Goal: Transaction & Acquisition: Book appointment/travel/reservation

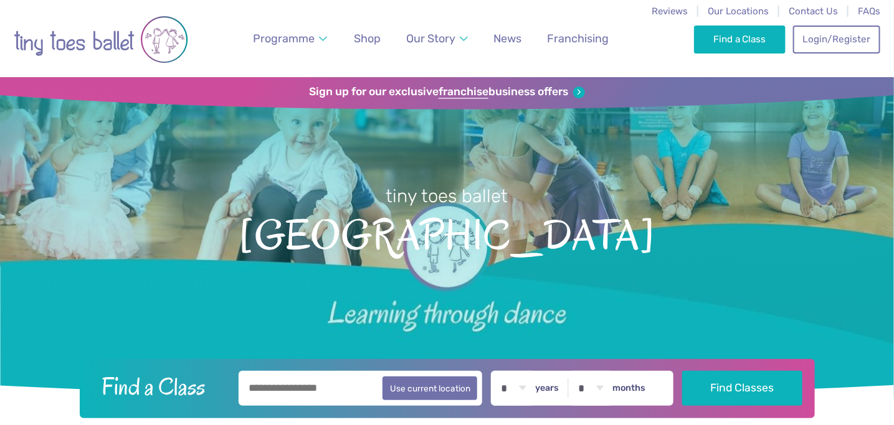
type input "********"
click at [682, 371] on button "Find Classes" at bounding box center [742, 388] width 120 height 35
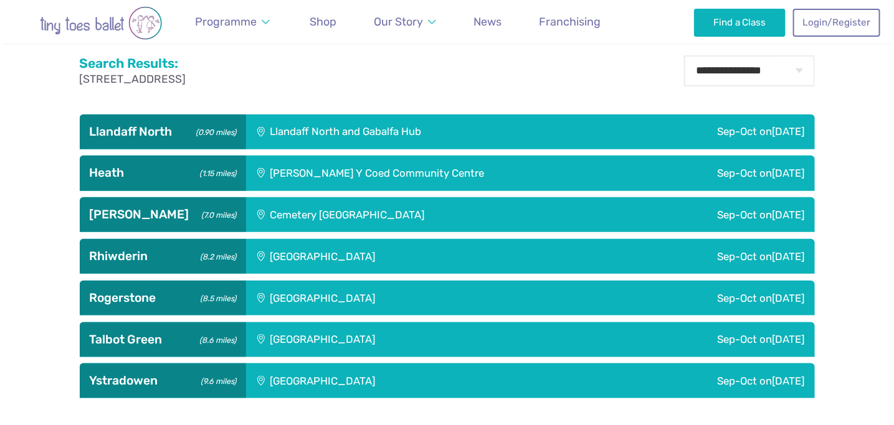
scroll to position [410, 0]
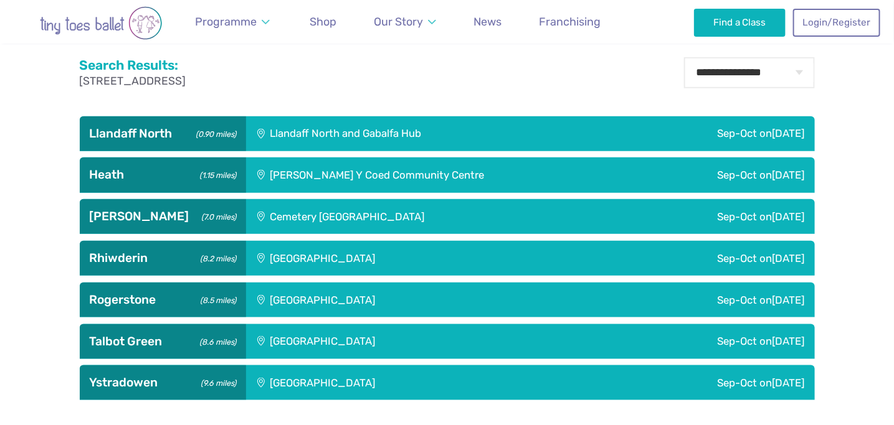
click at [719, 172] on div "Sep-Oct on Tuesday" at bounding box center [728, 175] width 171 height 35
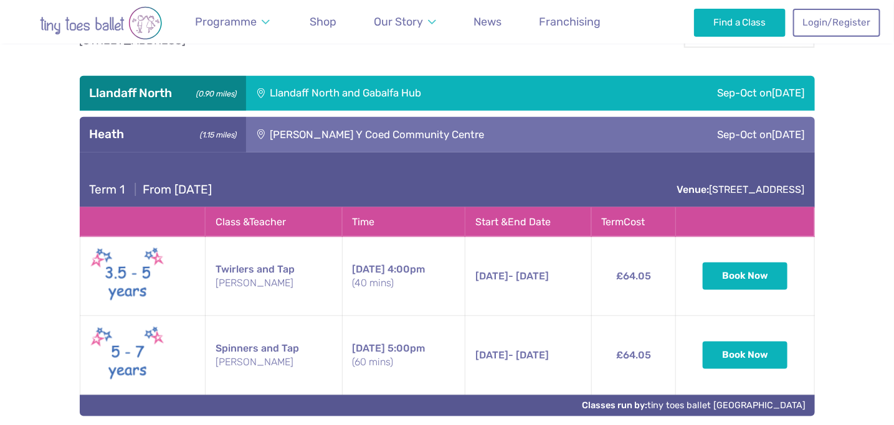
scroll to position [448, 0]
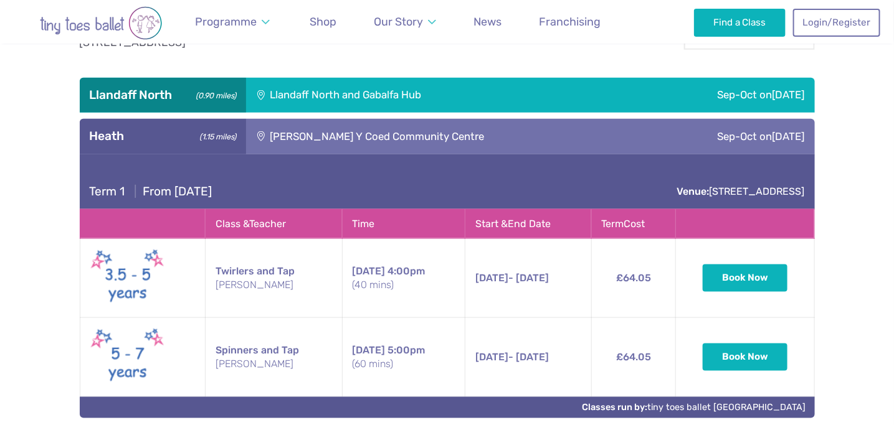
click at [735, 92] on div "Sep-Oct on Sunday" at bounding box center [710, 95] width 208 height 35
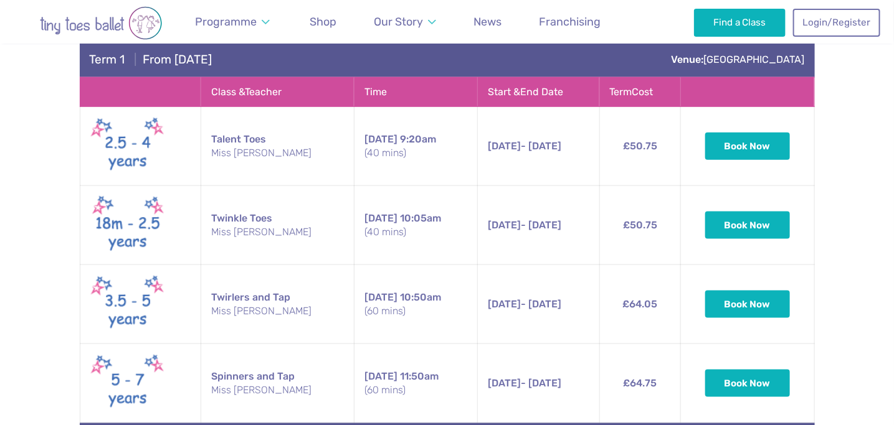
scroll to position [534, 0]
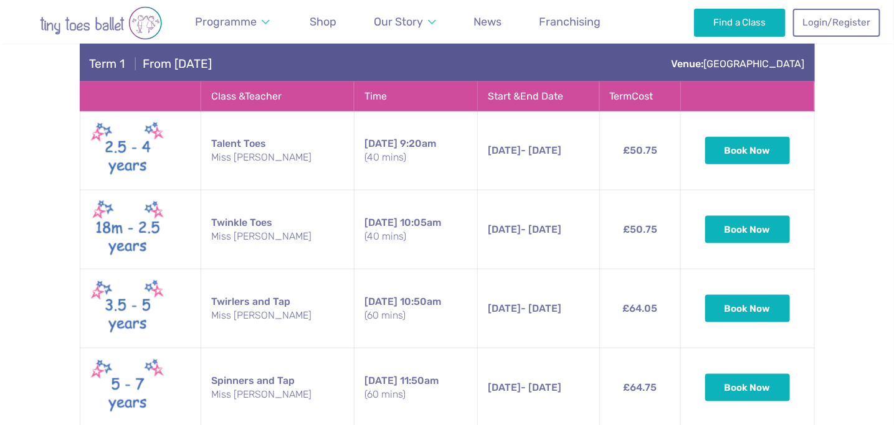
click at [664, 64] on div "Term 1 | From Sunday 14th September Venue: College Road" at bounding box center [447, 54] width 735 height 55
click at [226, 76] on div "Term 1 | From Sunday 14th September Venue: College Road" at bounding box center [447, 54] width 735 height 55
click at [103, 66] on span "Term 1" at bounding box center [107, 64] width 35 height 14
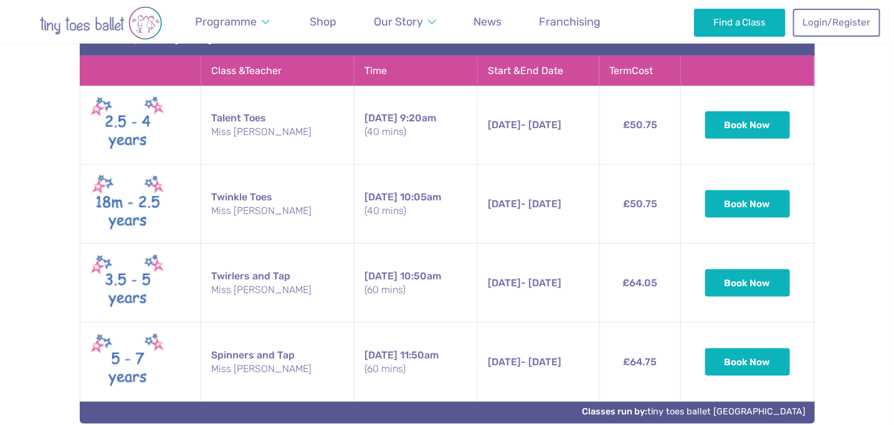
scroll to position [561, 0]
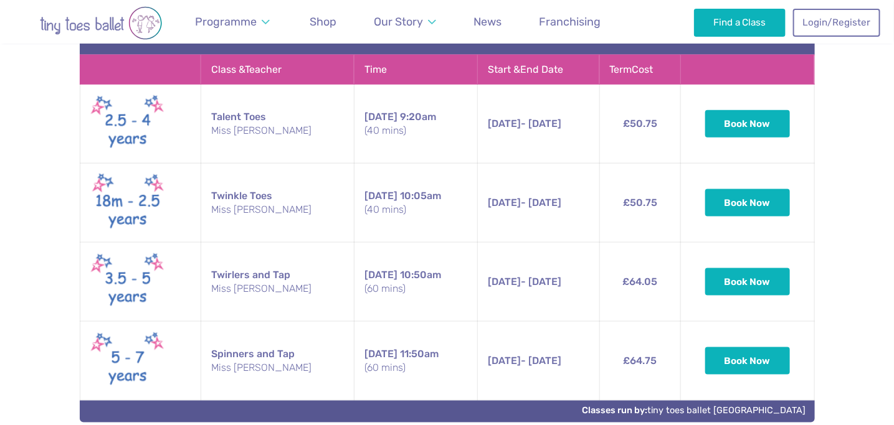
click at [227, 118] on td "Talent Toes Miss Nia" at bounding box center [276, 124] width 153 height 79
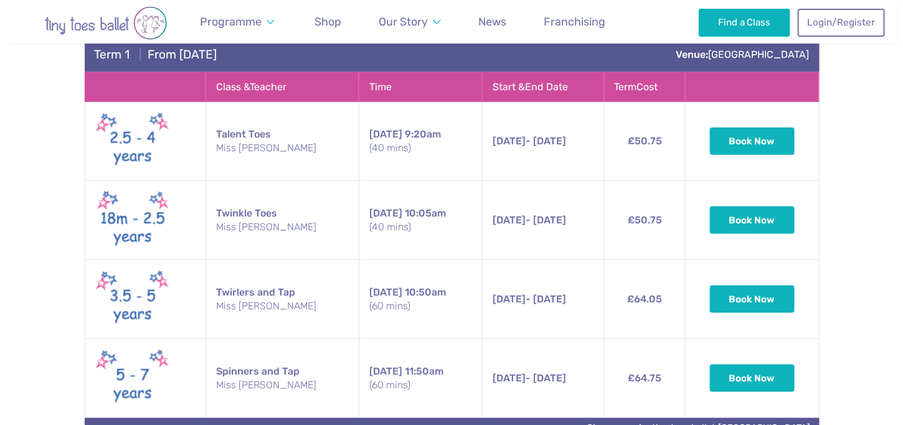
scroll to position [542, 0]
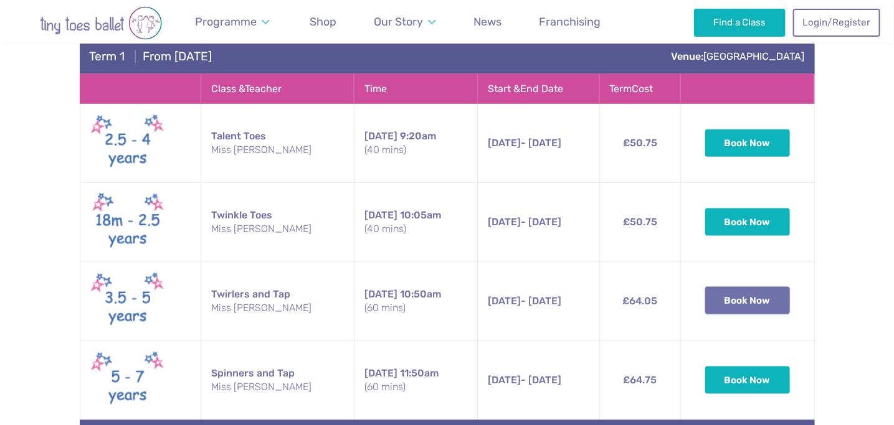
click at [751, 306] on button "Book Now" at bounding box center [747, 300] width 85 height 27
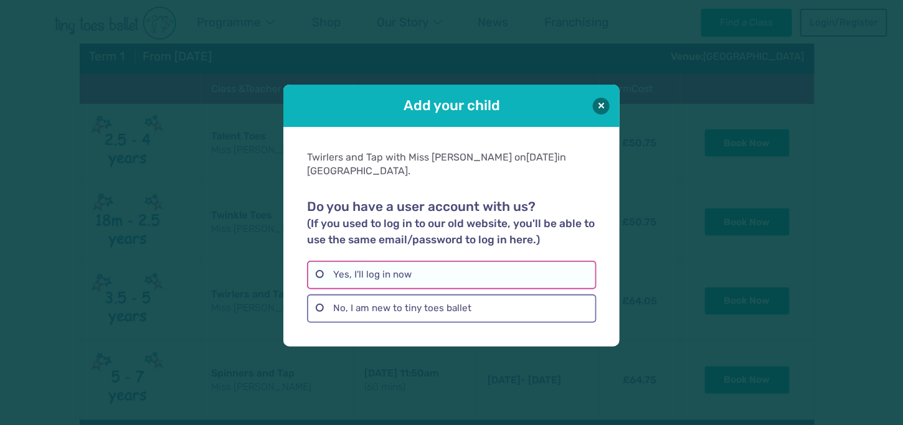
click at [479, 271] on label "Yes, I'll log in now" at bounding box center [451, 275] width 289 height 29
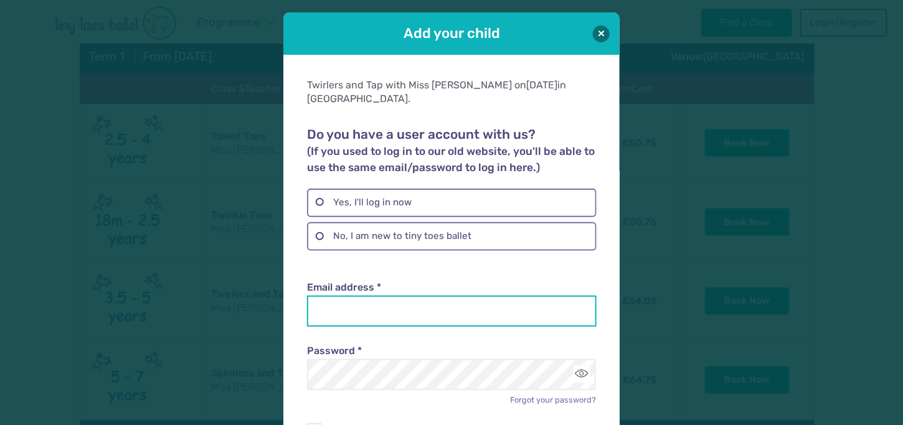
click at [414, 296] on input "Email address *" at bounding box center [451, 311] width 289 height 31
type input "**********"
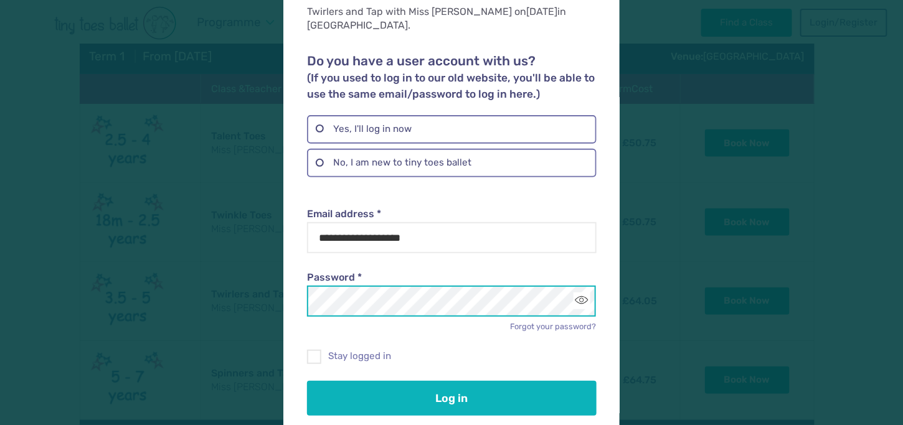
scroll to position [75, 0]
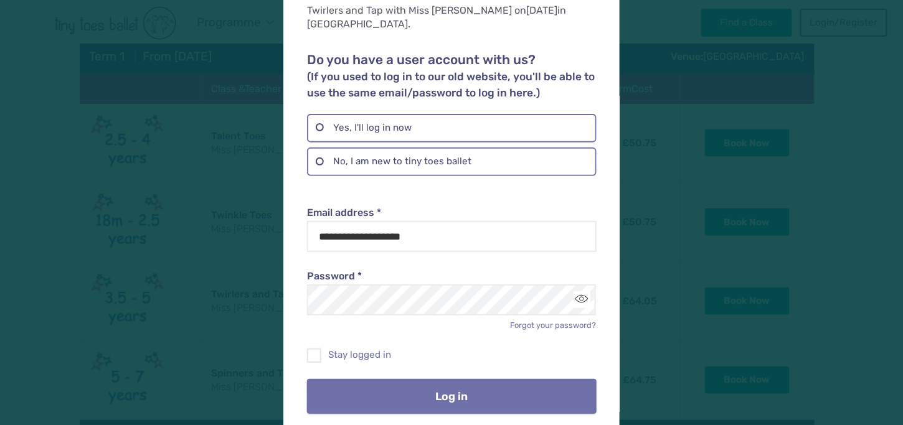
click at [423, 379] on button "Log in" at bounding box center [451, 396] width 289 height 35
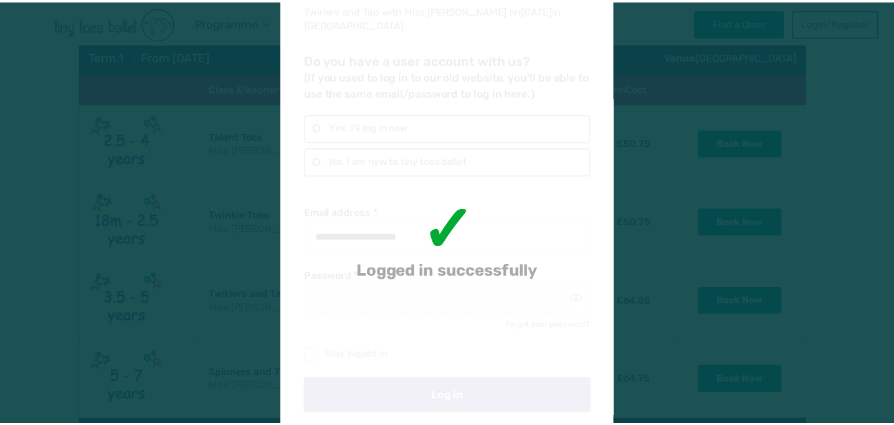
scroll to position [0, 0]
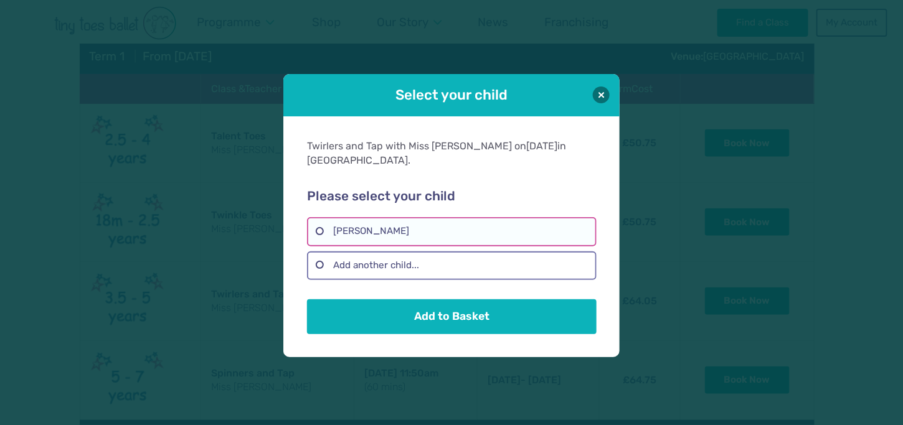
click at [362, 231] on label "Ivy Ursell" at bounding box center [451, 231] width 289 height 29
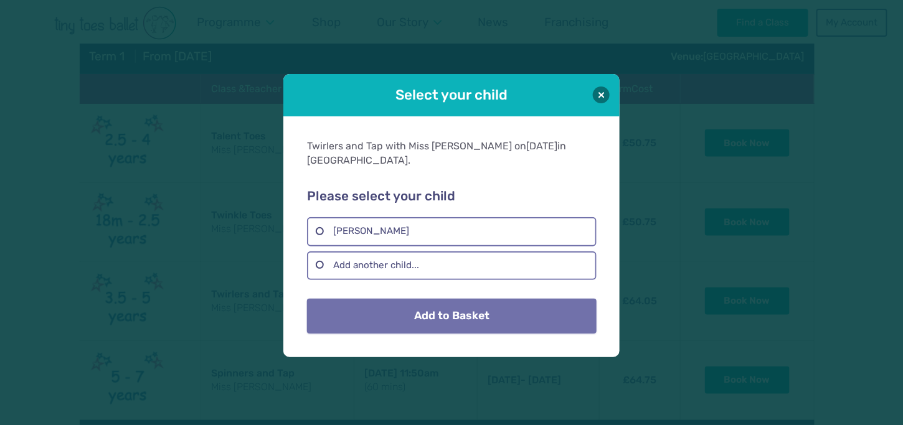
click at [449, 319] on button "Add to Basket" at bounding box center [451, 316] width 289 height 35
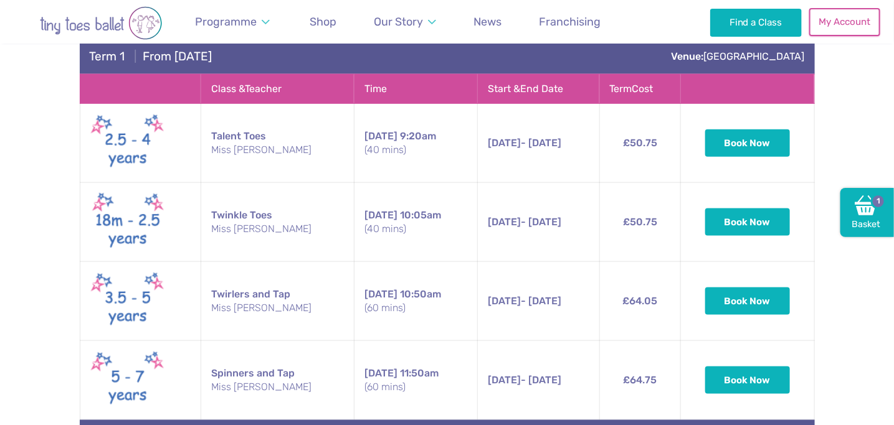
click at [834, 24] on link "My Account" at bounding box center [844, 21] width 71 height 27
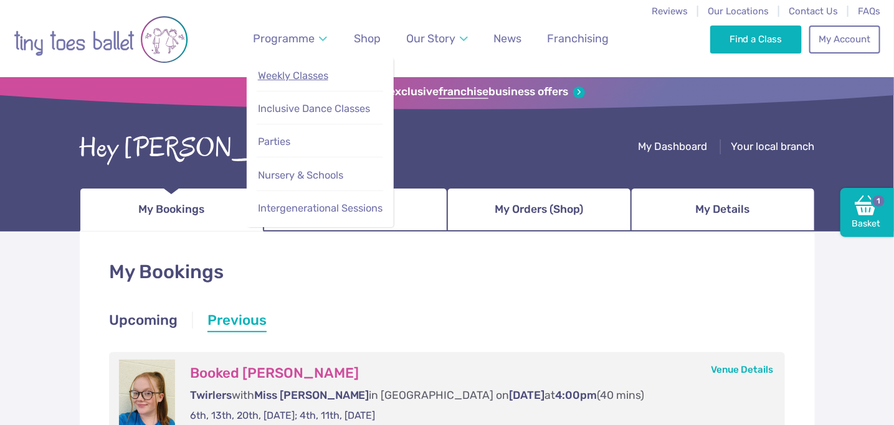
click at [276, 75] on span "Weekly Classes" at bounding box center [293, 76] width 70 height 12
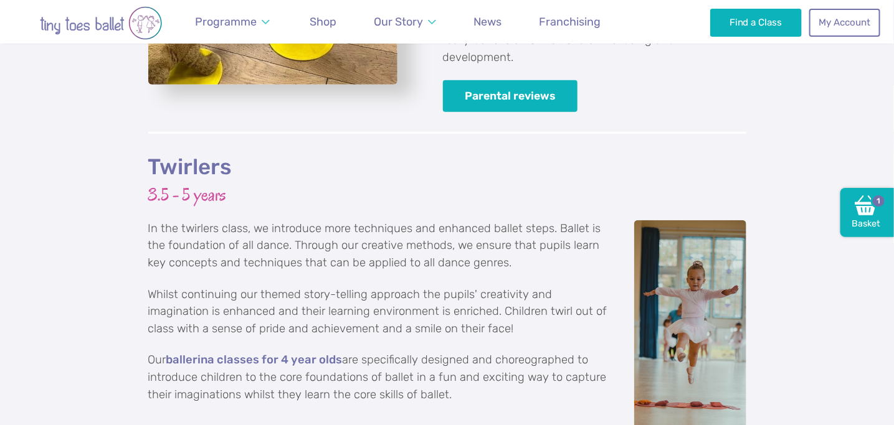
scroll to position [2150, 0]
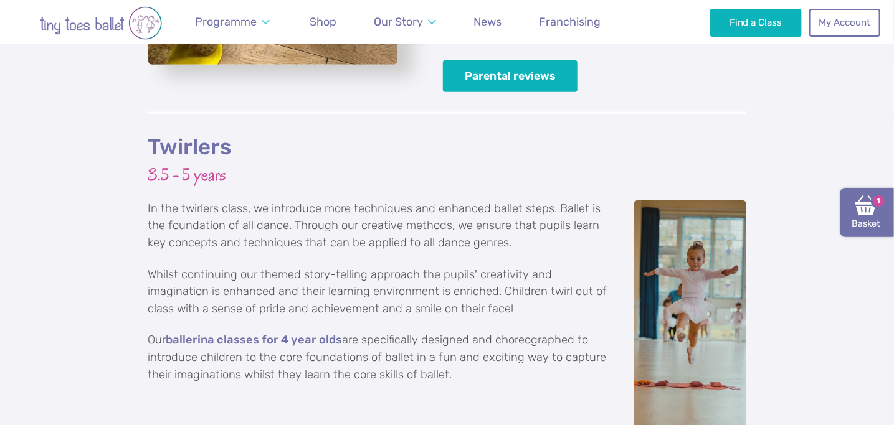
click at [877, 216] on link "Basket 1" at bounding box center [867, 213] width 54 height 50
